Goal: Task Accomplishment & Management: Use online tool/utility

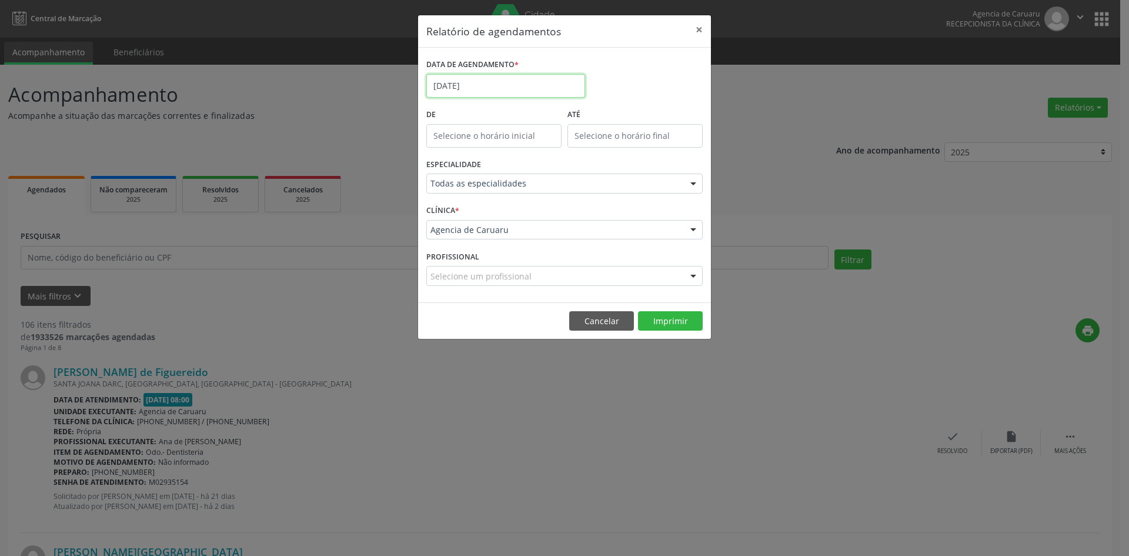
click at [478, 85] on input "[DATE]" at bounding box center [505, 86] width 159 height 24
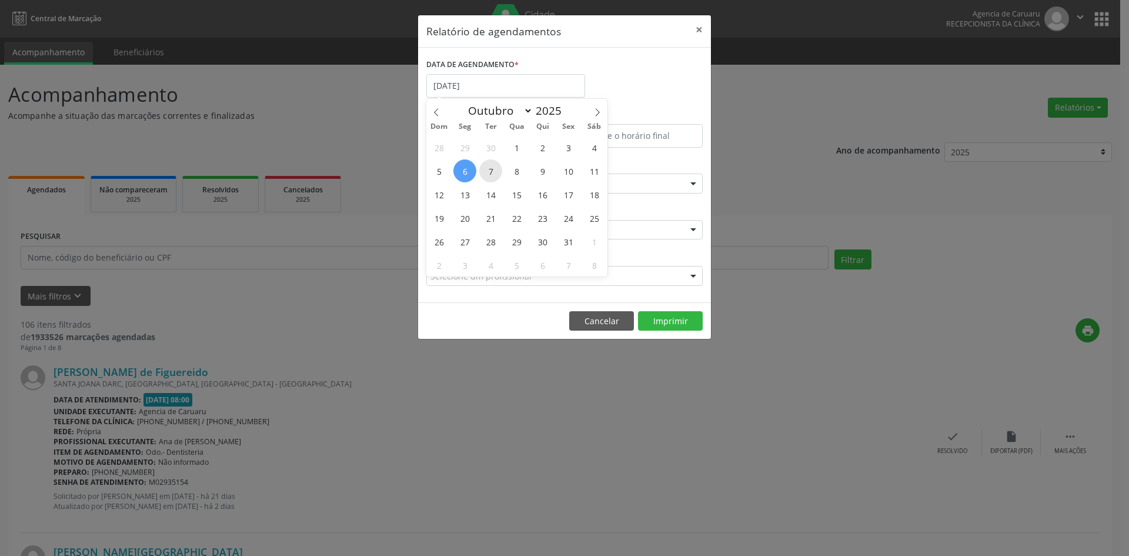
click at [489, 172] on span "7" at bounding box center [490, 170] width 23 height 23
type input "[DATE]"
click at [489, 172] on span "7" at bounding box center [490, 170] width 23 height 23
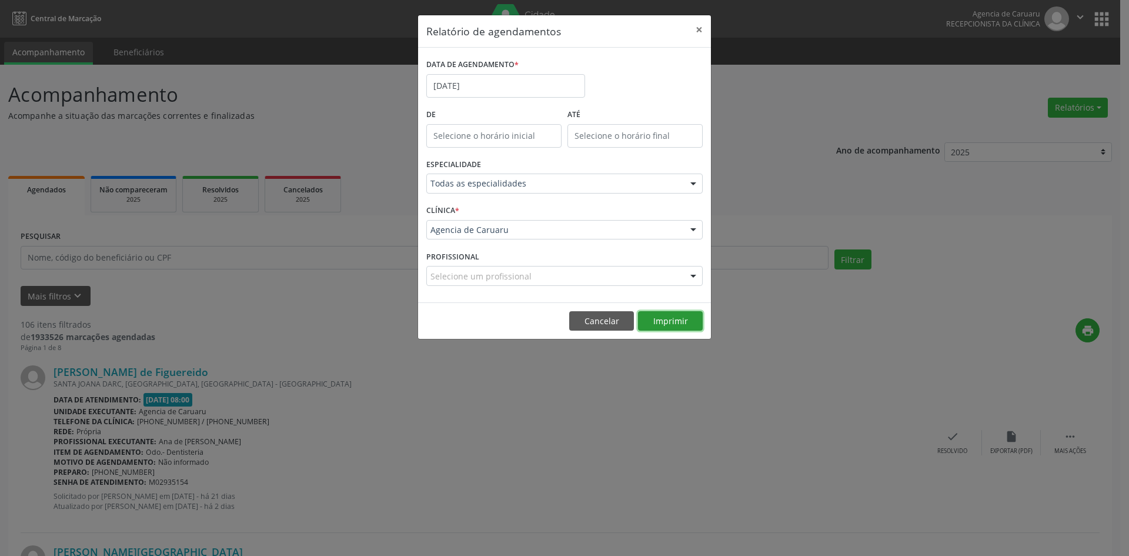
click at [669, 318] on button "Imprimir" at bounding box center [670, 321] width 65 height 20
click at [489, 80] on input "[DATE]" at bounding box center [505, 86] width 159 height 24
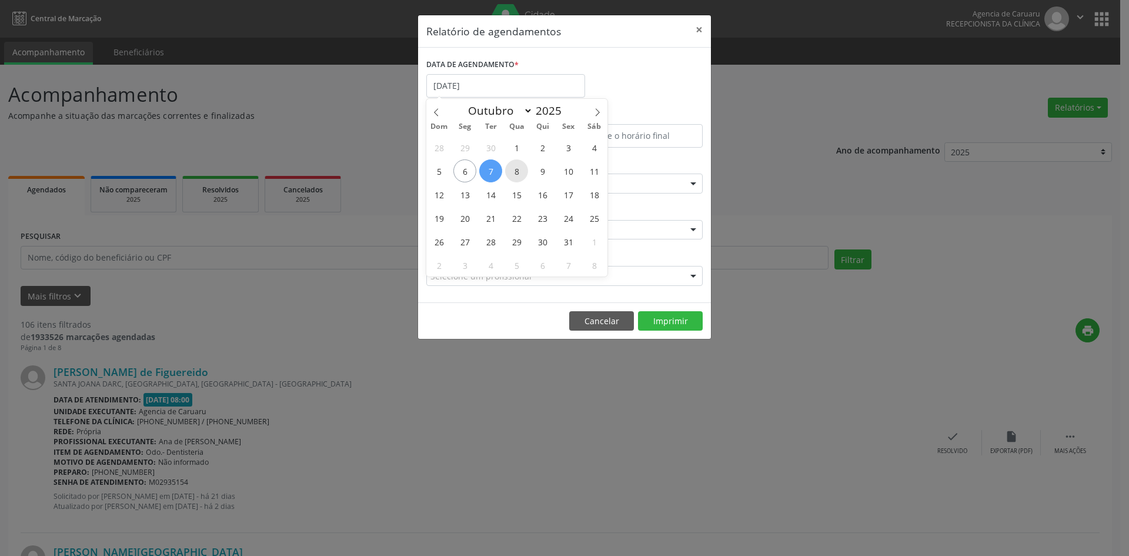
click at [512, 173] on span "8" at bounding box center [516, 170] width 23 height 23
type input "08/10/2025"
click at [512, 173] on span "8" at bounding box center [516, 170] width 23 height 23
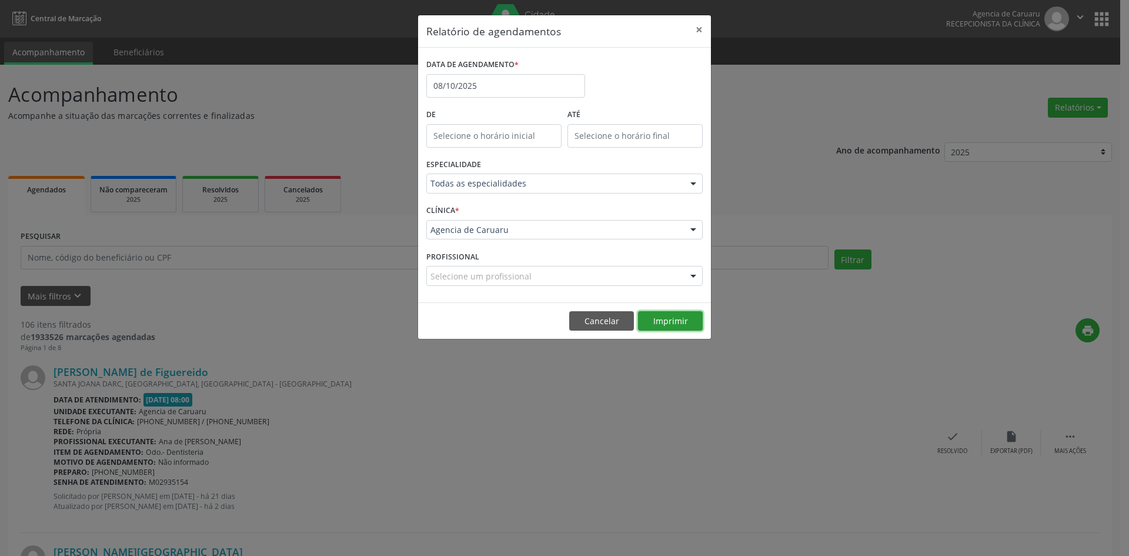
click at [671, 324] on button "Imprimir" at bounding box center [670, 321] width 65 height 20
click at [700, 32] on button "×" at bounding box center [700, 29] width 24 height 29
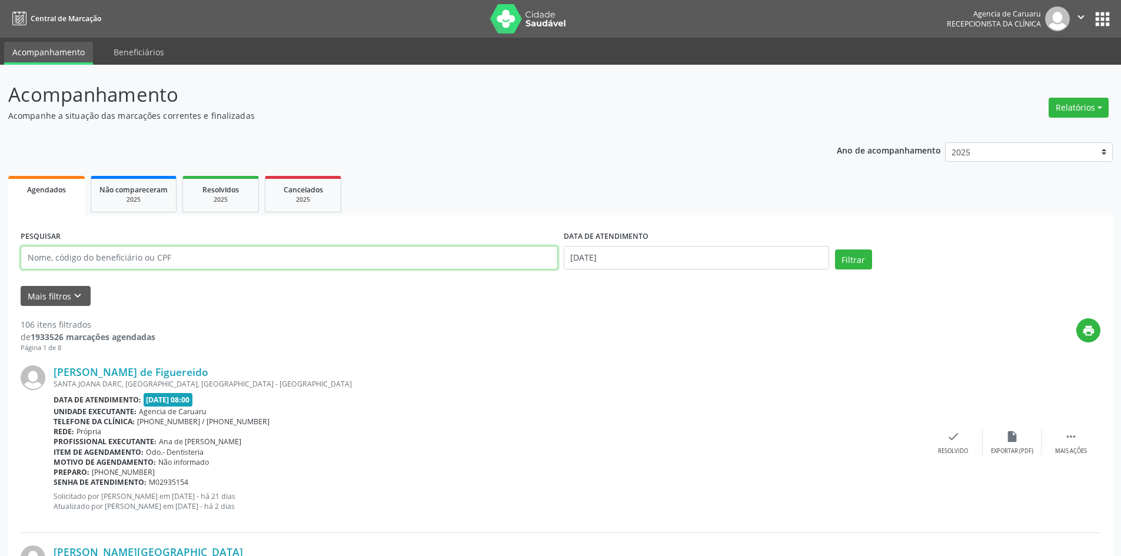
click at [186, 257] on input "text" at bounding box center [289, 258] width 537 height 24
paste input "[PERSON_NAME]"
type input "[PERSON_NAME]"
click at [634, 251] on input "[DATE]" at bounding box center [696, 258] width 265 height 24
click at [858, 262] on button "Filtrar" at bounding box center [853, 259] width 37 height 20
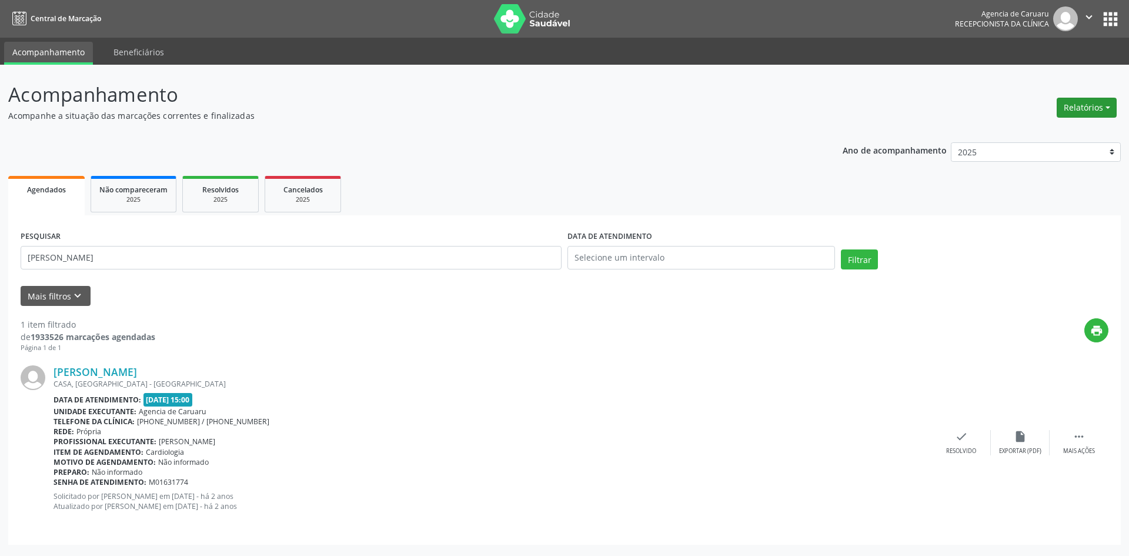
click at [1086, 102] on button "Relatórios" at bounding box center [1087, 108] width 60 height 20
click at [1019, 131] on link "Agendamentos" at bounding box center [1054, 133] width 126 height 16
select select "9"
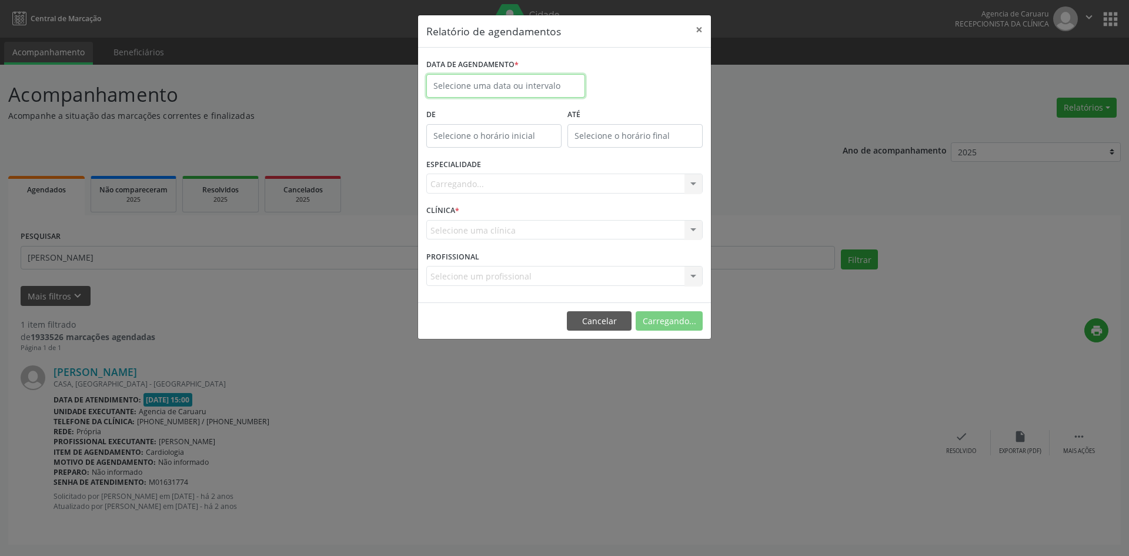
click at [506, 78] on input "text" at bounding box center [505, 86] width 159 height 24
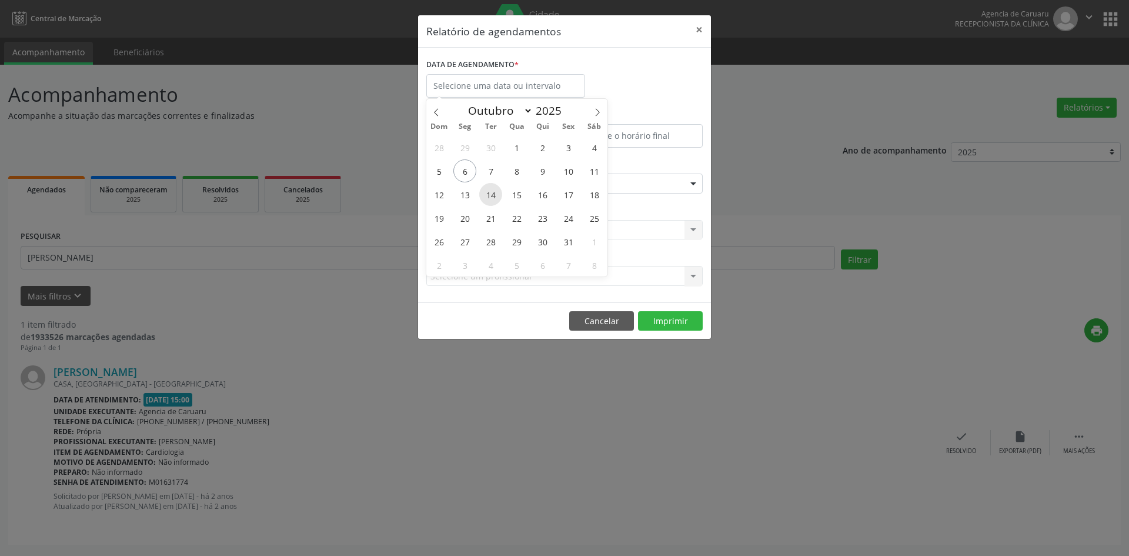
click at [492, 197] on span "14" at bounding box center [490, 194] width 23 height 23
type input "[DATE]"
click at [492, 197] on span "14" at bounding box center [490, 194] width 23 height 23
select select "9"
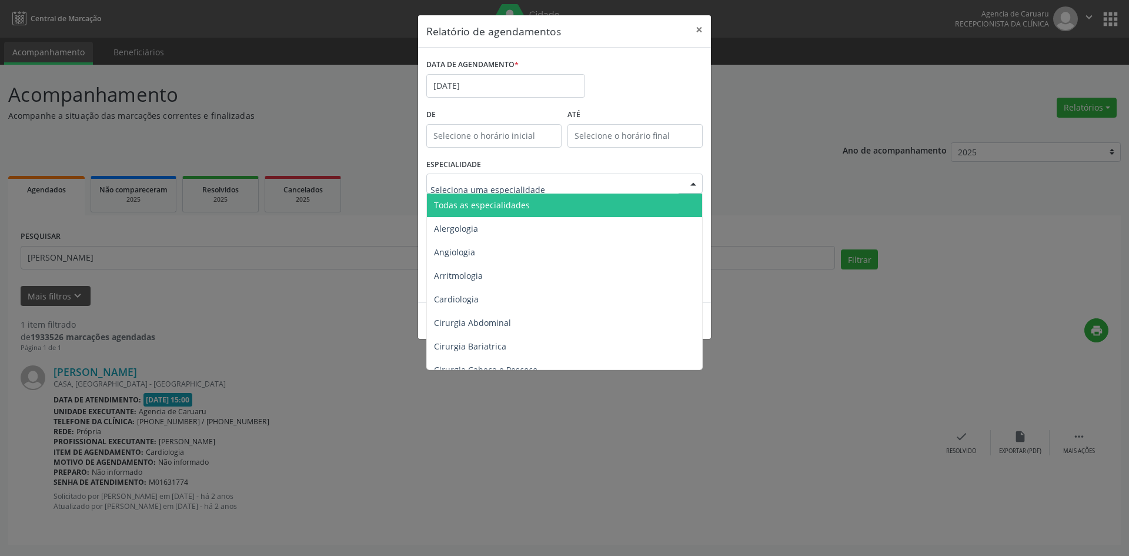
click at [483, 209] on span "Todas as especialidades" at bounding box center [482, 204] width 96 height 11
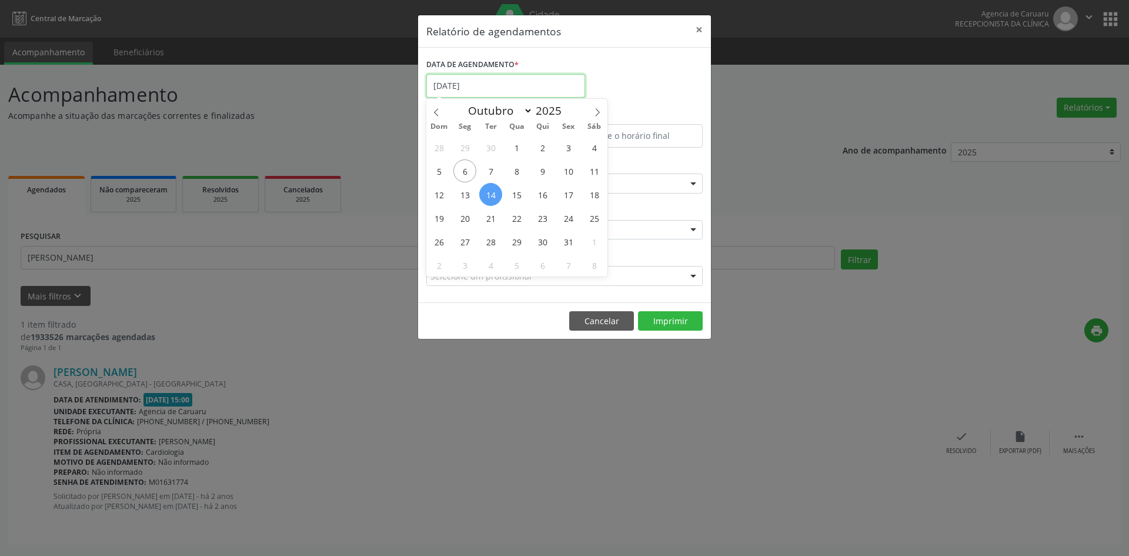
click at [468, 77] on input "[DATE]" at bounding box center [505, 86] width 159 height 24
click at [491, 168] on span "7" at bounding box center [490, 170] width 23 height 23
type input "[DATE]"
click at [491, 168] on span "7" at bounding box center [490, 170] width 23 height 23
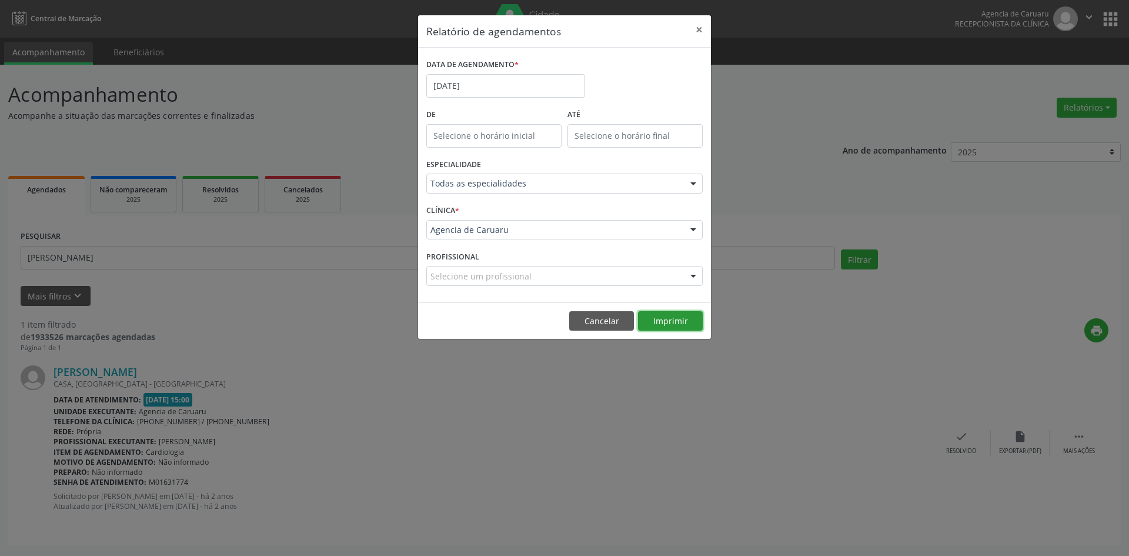
click at [671, 321] on button "Imprimir" at bounding box center [670, 321] width 65 height 20
click at [676, 320] on button "Imprimir" at bounding box center [670, 321] width 65 height 20
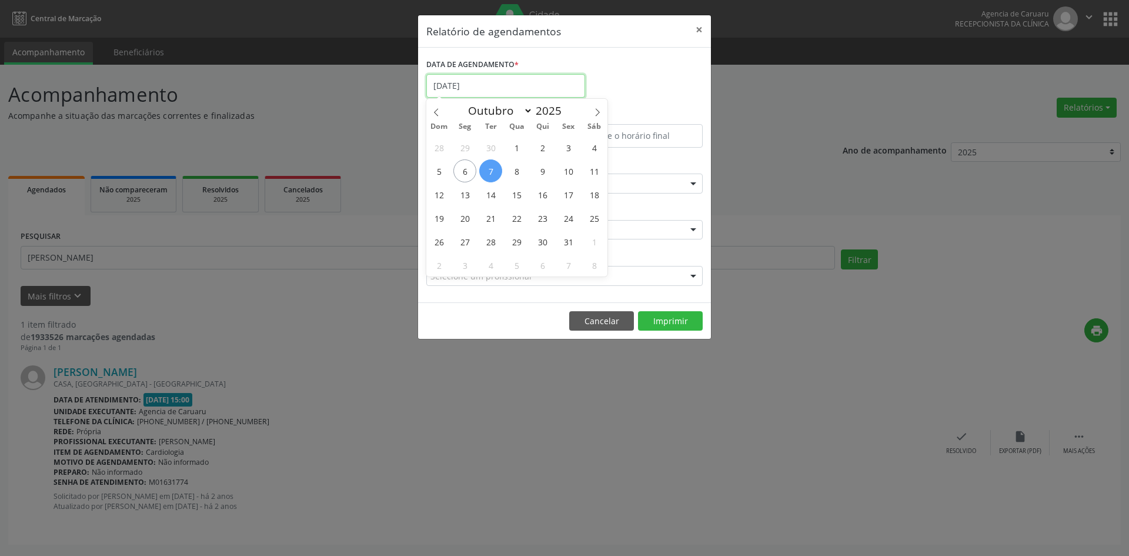
click at [541, 86] on input "[DATE]" at bounding box center [505, 86] width 159 height 24
click at [469, 169] on span "6" at bounding box center [465, 170] width 23 height 23
type input "[DATE]"
click at [469, 169] on span "6" at bounding box center [465, 170] width 23 height 23
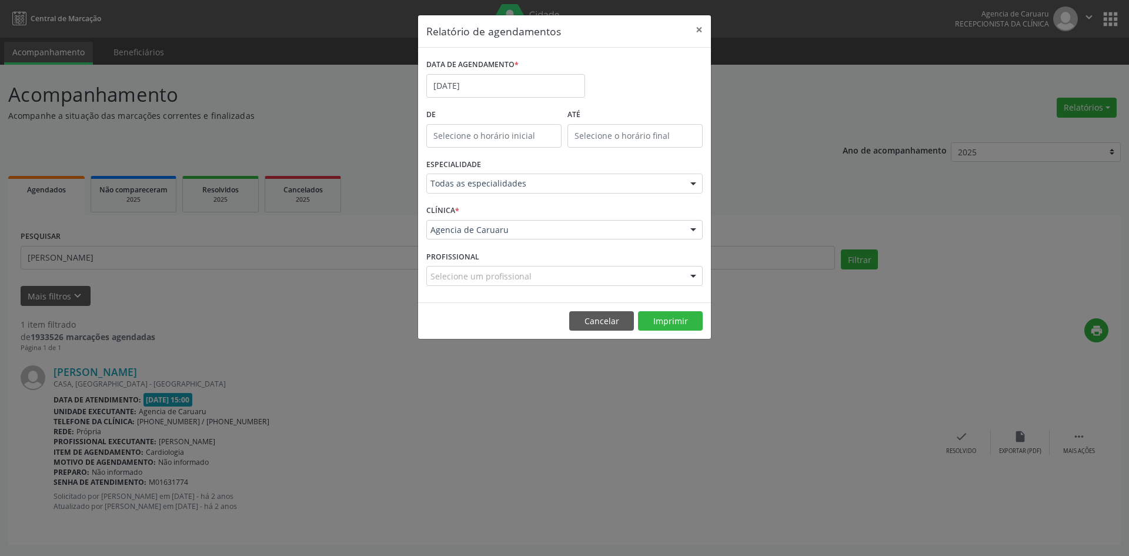
click at [695, 186] on div at bounding box center [694, 184] width 18 height 20
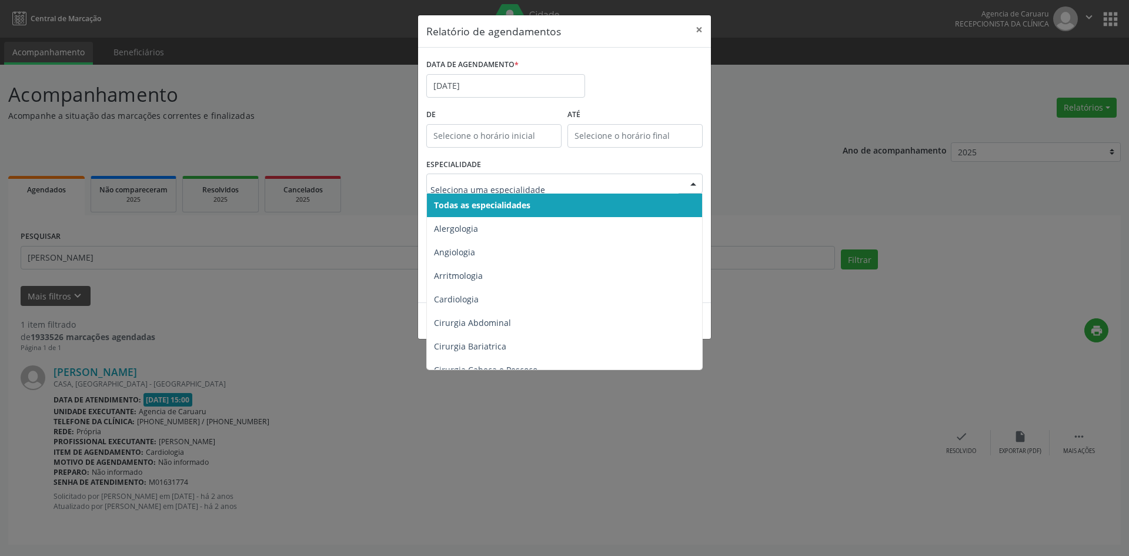
click at [627, 212] on span "Todas as especialidades" at bounding box center [565, 206] width 277 height 24
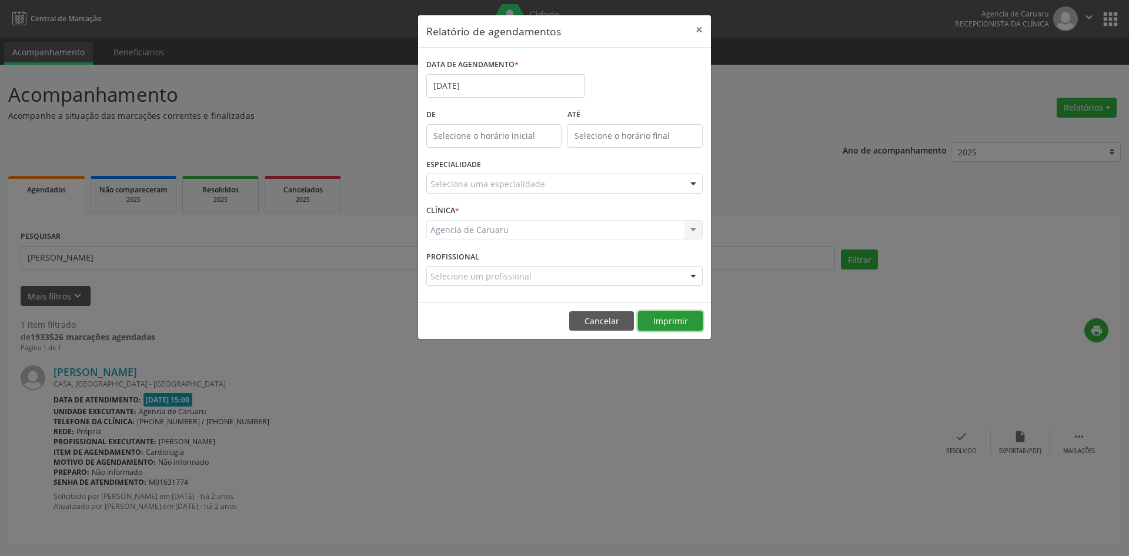
click at [656, 319] on button "Imprimir" at bounding box center [670, 321] width 65 height 20
click at [695, 27] on button "×" at bounding box center [700, 29] width 24 height 29
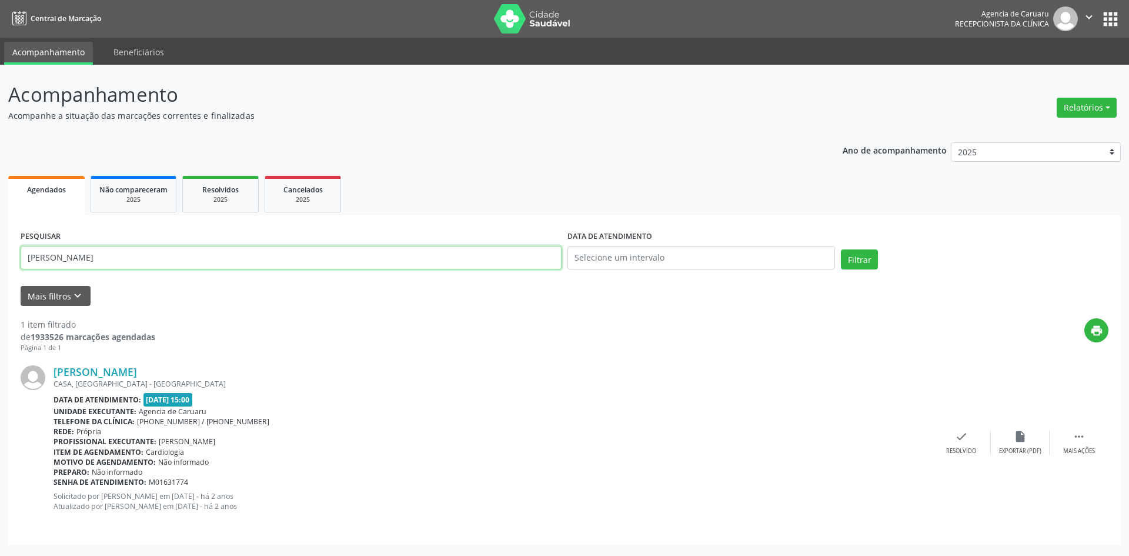
click at [156, 256] on input "[PERSON_NAME]" at bounding box center [291, 258] width 541 height 24
type input "C"
paste input "[PERSON_NAME]"
type input "[PERSON_NAME]"
click at [866, 258] on button "Filtrar" at bounding box center [859, 259] width 37 height 20
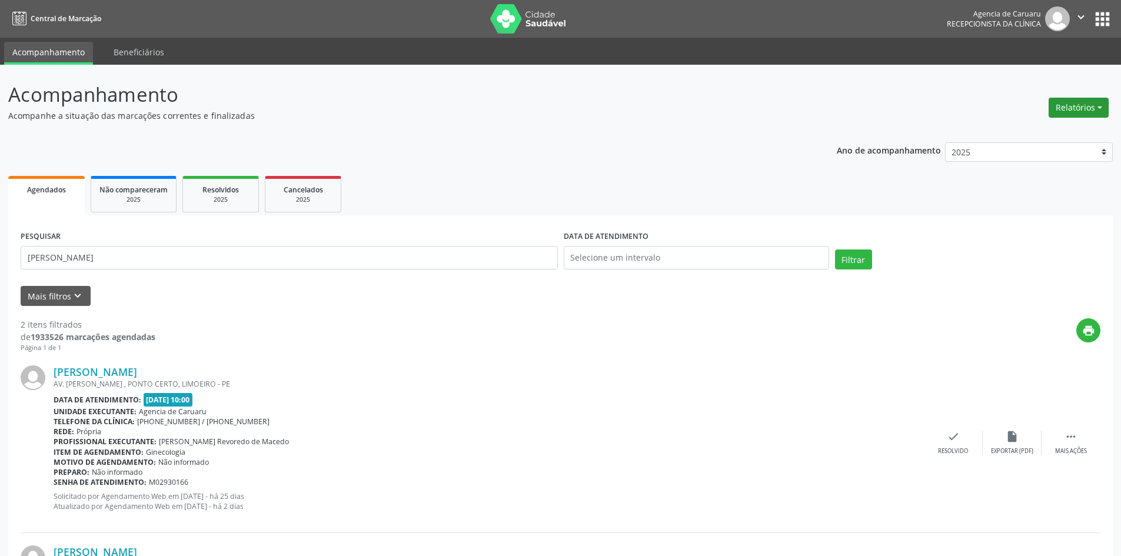
click at [1068, 108] on button "Relatórios" at bounding box center [1078, 108] width 60 height 20
click at [1024, 130] on link "Agendamentos" at bounding box center [1045, 133] width 126 height 16
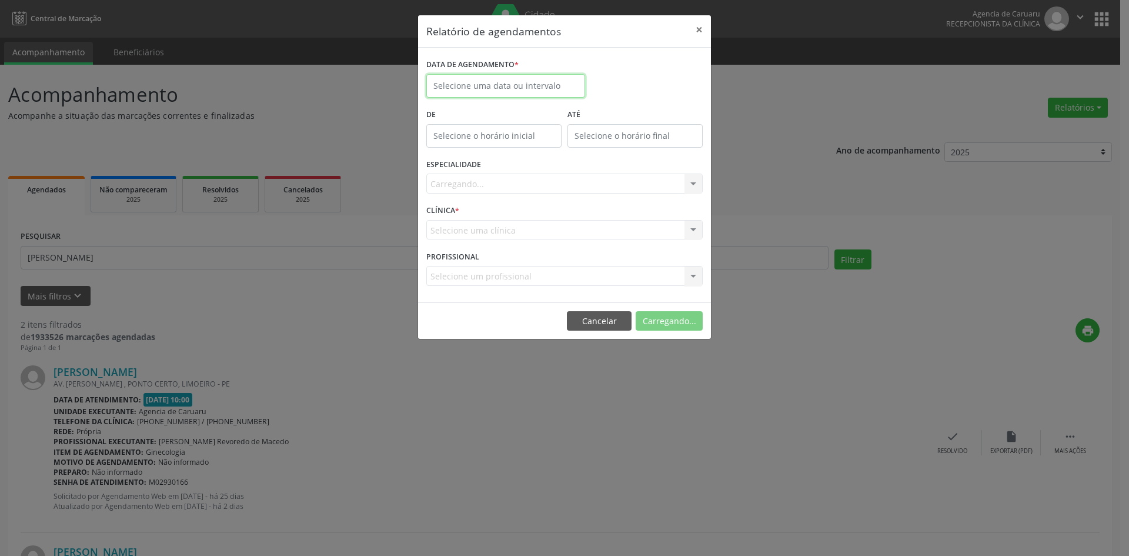
click at [461, 83] on input "text" at bounding box center [505, 86] width 159 height 24
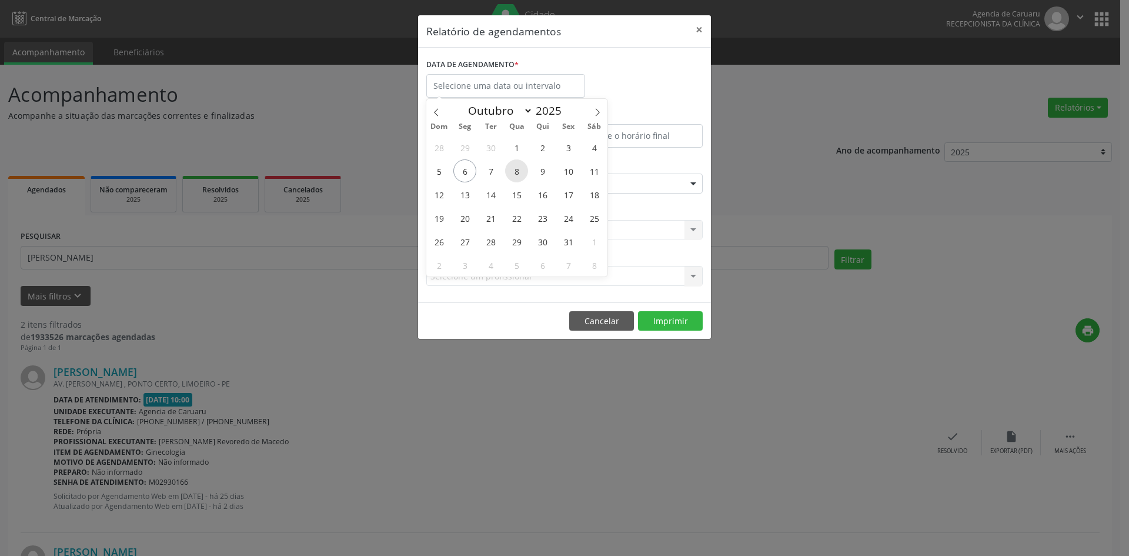
click at [518, 167] on span "8" at bounding box center [516, 170] width 23 height 23
type input "08/10/2025"
click at [518, 167] on span "8" at bounding box center [516, 170] width 23 height 23
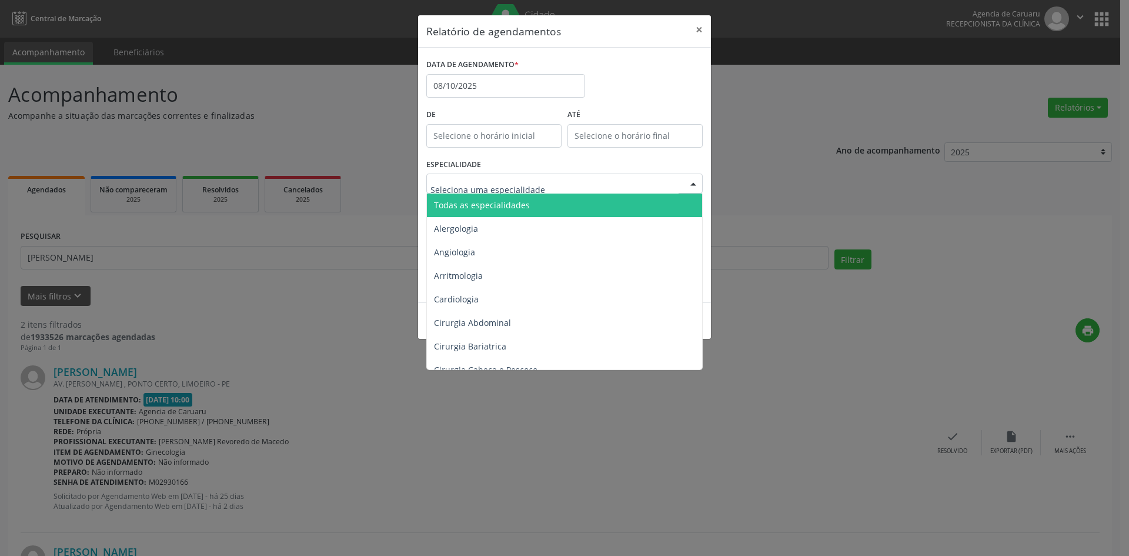
click at [512, 199] on span "Todas as especialidades" at bounding box center [482, 204] width 96 height 11
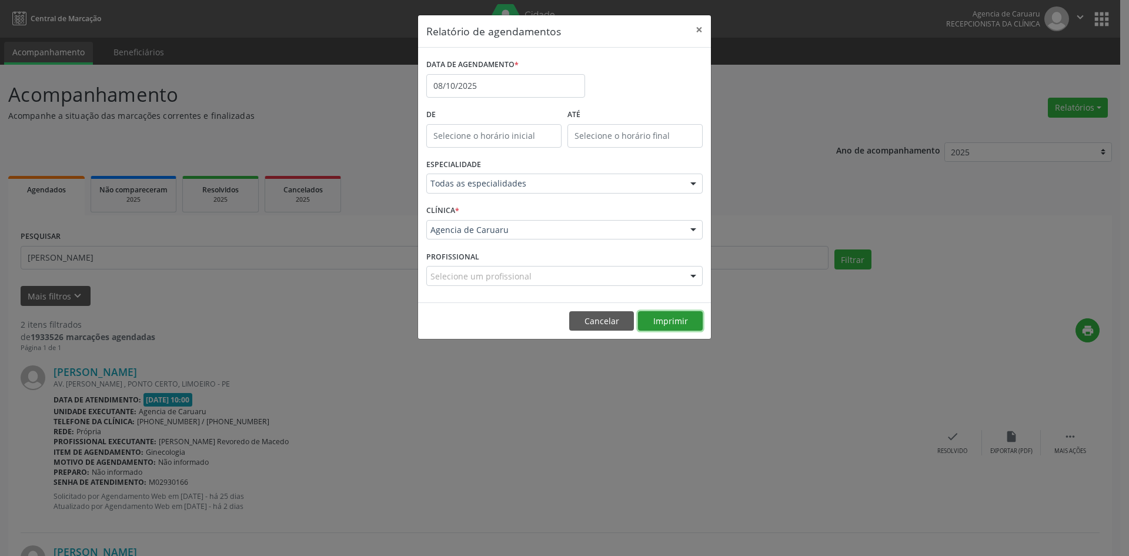
click at [673, 315] on button "Imprimir" at bounding box center [670, 321] width 65 height 20
click at [481, 88] on input "08/10/2025" at bounding box center [505, 86] width 159 height 24
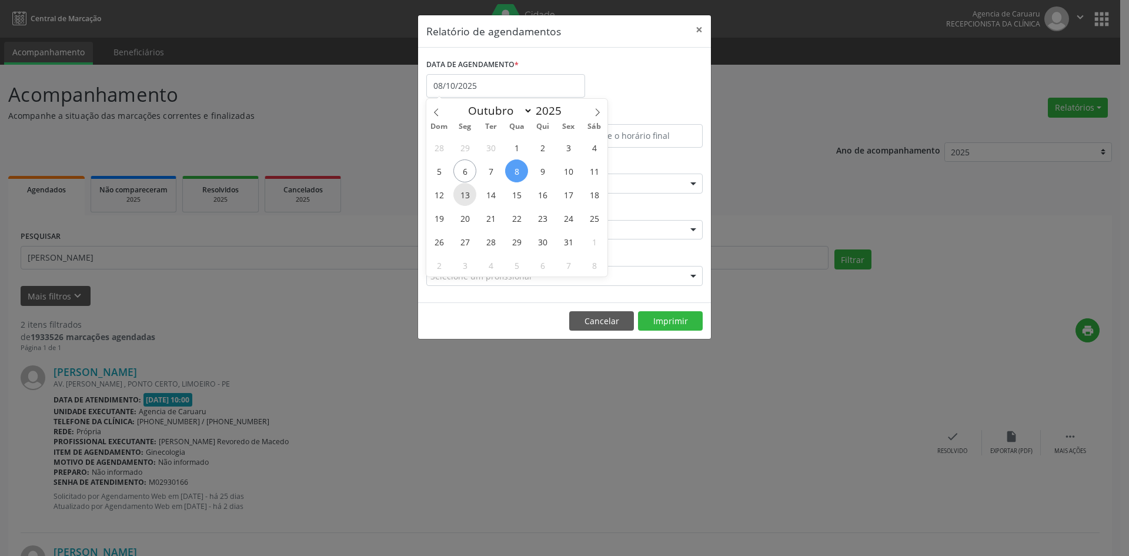
click at [461, 194] on span "13" at bounding box center [465, 194] width 23 height 23
type input "[DATE]"
click at [461, 194] on span "13" at bounding box center [465, 194] width 23 height 23
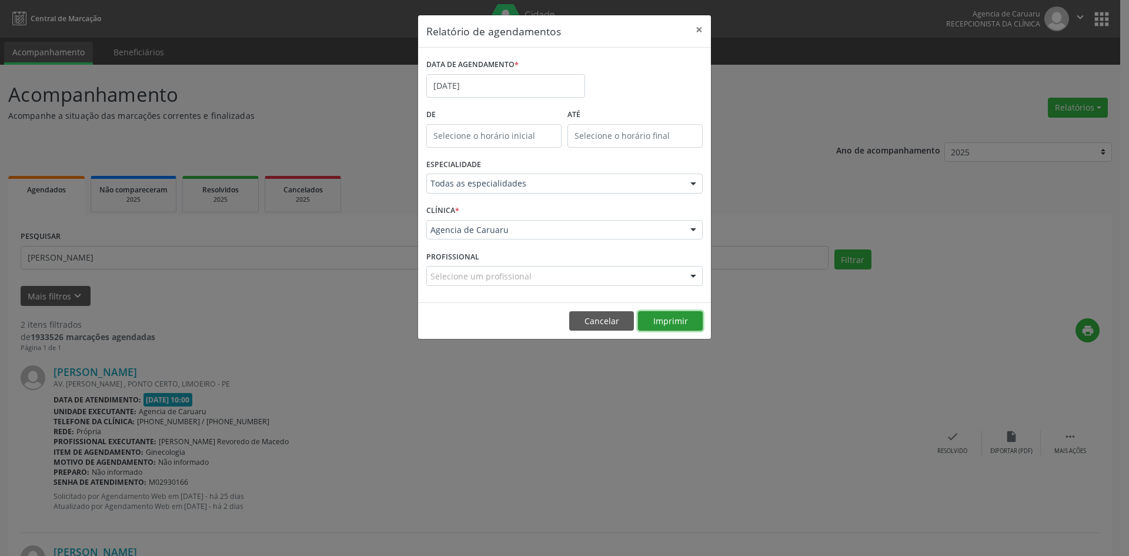
click at [685, 321] on button "Imprimir" at bounding box center [670, 321] width 65 height 20
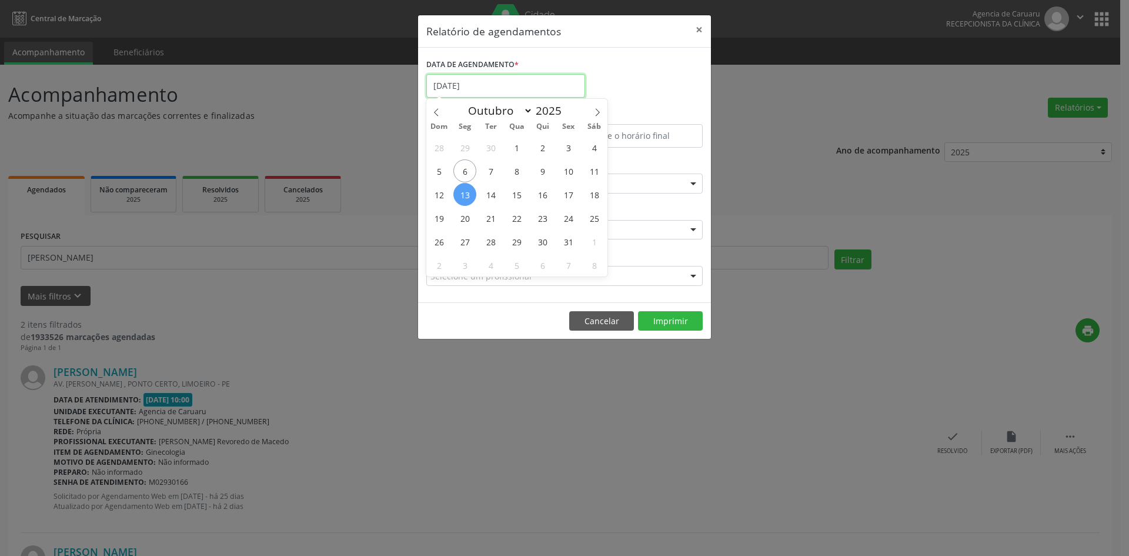
click at [483, 94] on input "[DATE]" at bounding box center [505, 86] width 159 height 24
click at [519, 189] on span "15" at bounding box center [516, 194] width 23 height 23
type input "[DATE]"
click at [519, 188] on span "15" at bounding box center [516, 194] width 23 height 23
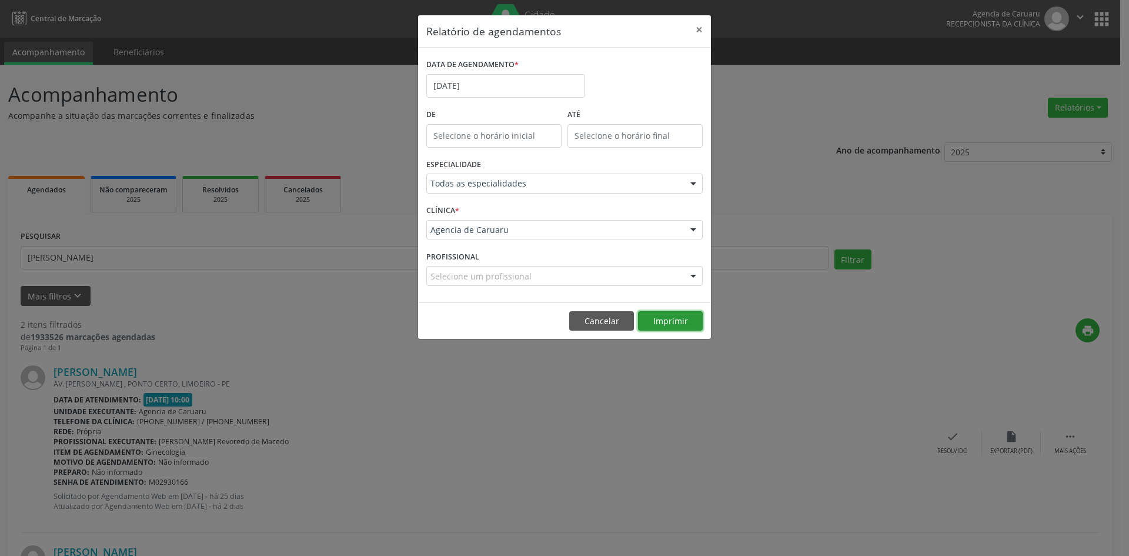
click at [676, 325] on button "Imprimir" at bounding box center [670, 321] width 65 height 20
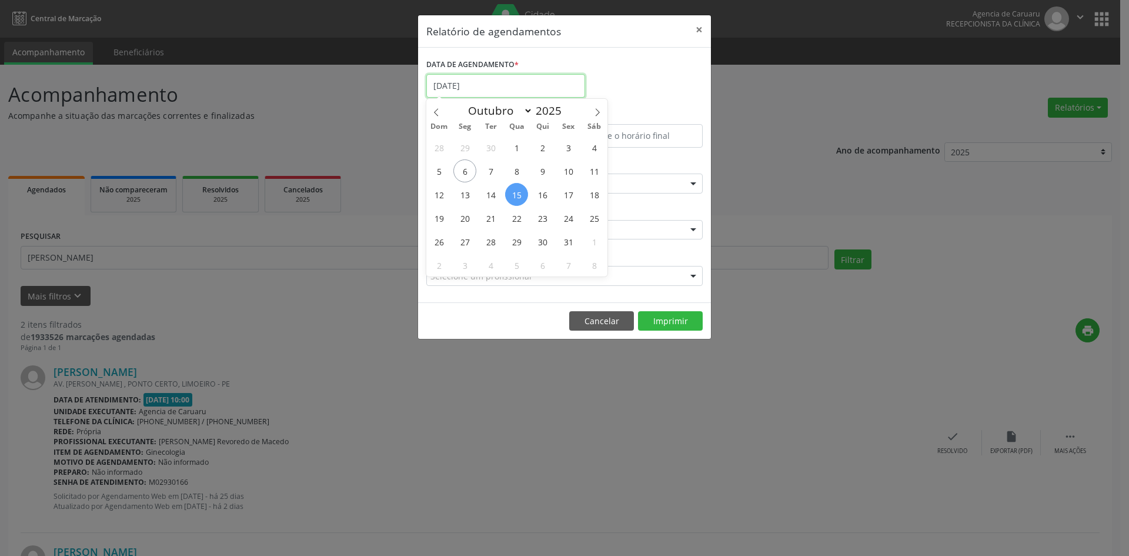
click at [503, 78] on input "[DATE]" at bounding box center [505, 86] width 159 height 24
click at [539, 166] on span "9" at bounding box center [542, 170] width 23 height 23
type input "09/10/2025"
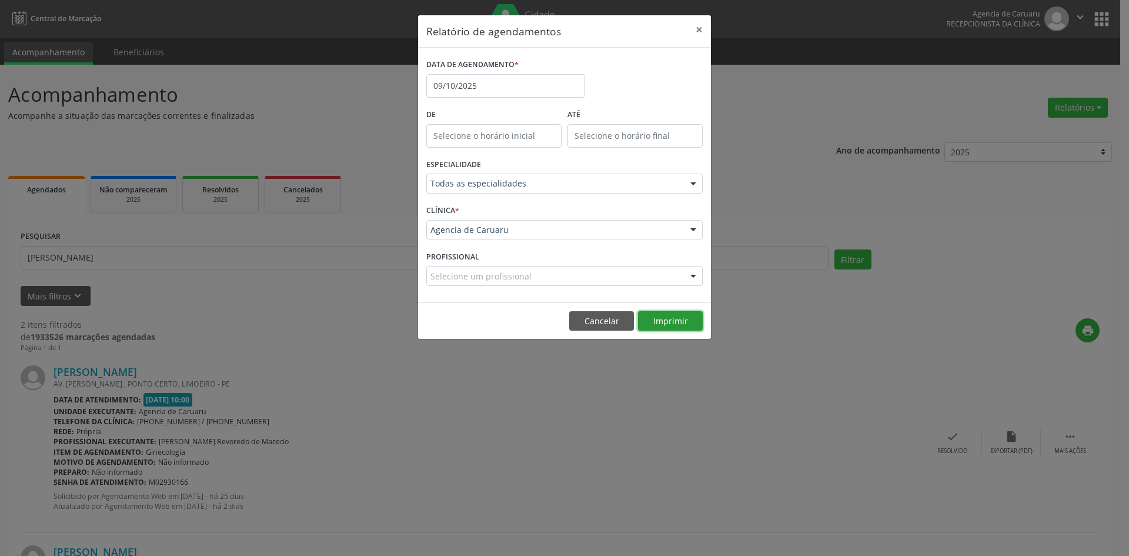
click at [684, 319] on button "Imprimir" at bounding box center [670, 321] width 65 height 20
click at [491, 85] on input "09/10/2025" at bounding box center [505, 86] width 159 height 24
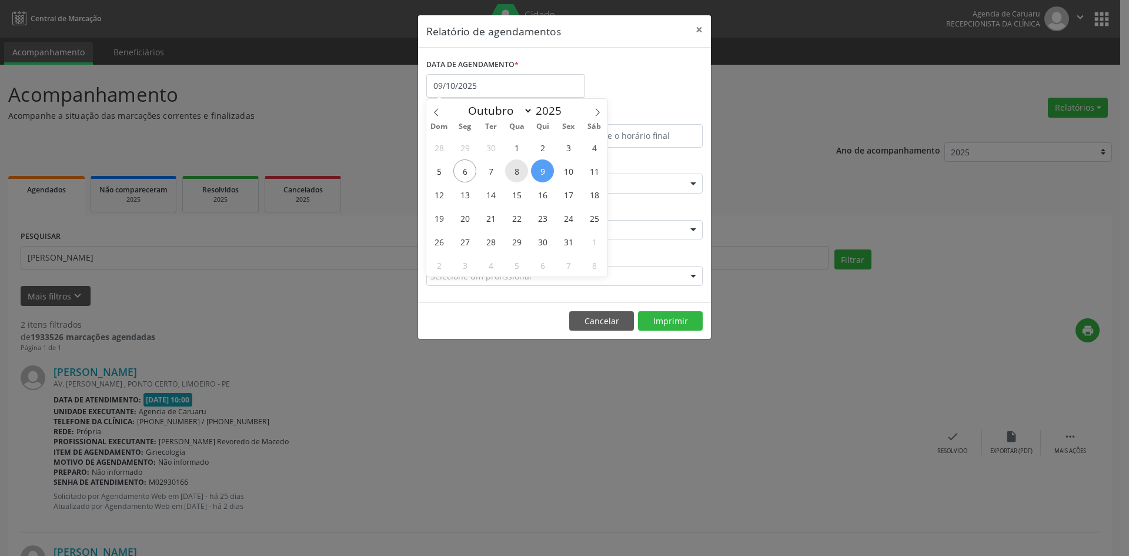
click at [512, 170] on span "8" at bounding box center [516, 170] width 23 height 23
type input "08/10/2025"
click at [512, 170] on span "8" at bounding box center [516, 170] width 23 height 23
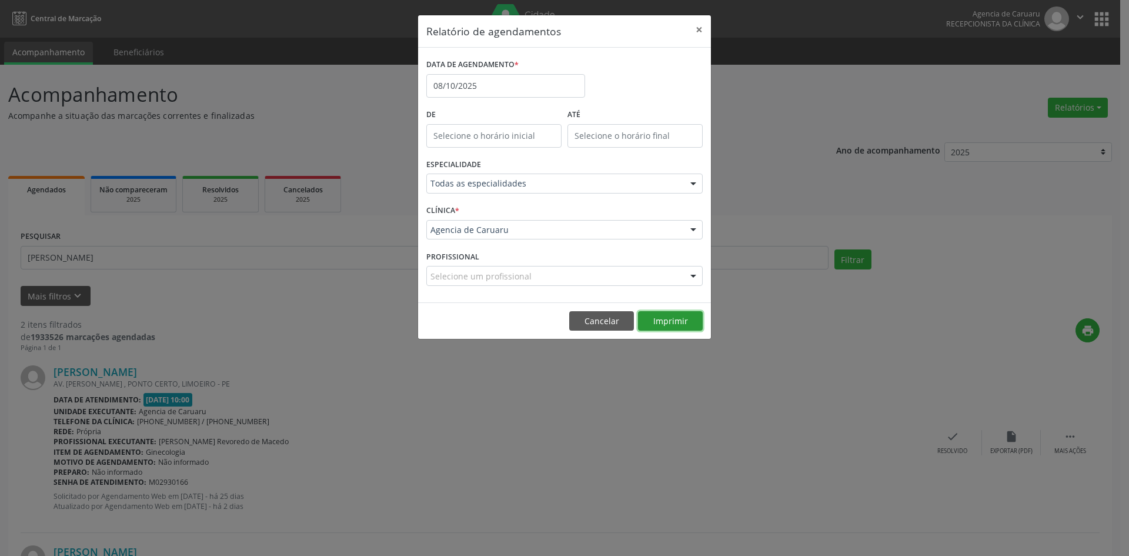
click at [676, 327] on button "Imprimir" at bounding box center [670, 321] width 65 height 20
click at [701, 29] on button "×" at bounding box center [700, 29] width 24 height 29
